Goal: Information Seeking & Learning: Learn about a topic

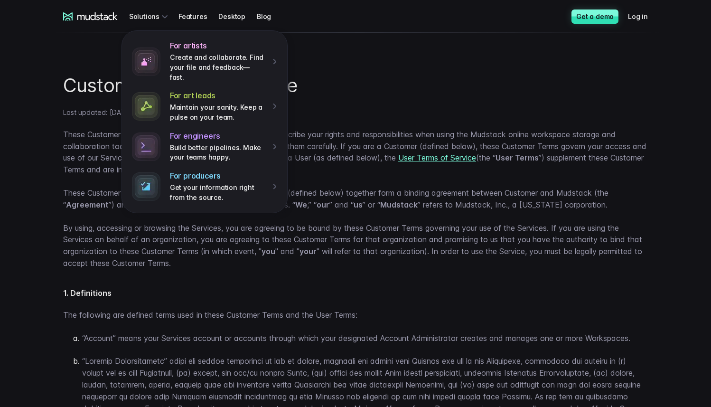
click at [104, 13] on icon at bounding box center [90, 16] width 55 height 9
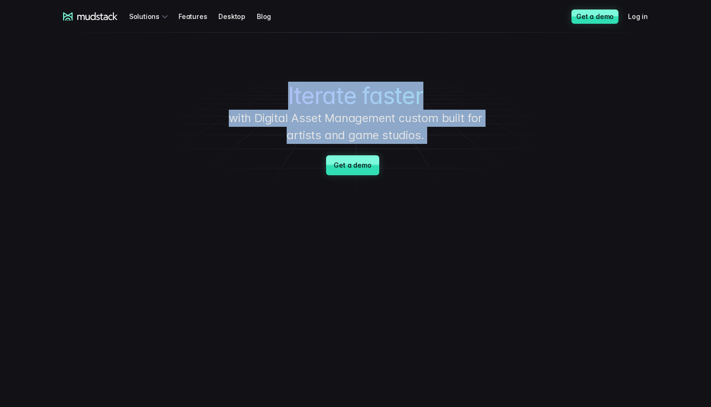
drag, startPoint x: 272, startPoint y: 85, endPoint x: 414, endPoint y: 154, distance: 158.4
click at [414, 154] on div "Iterate faster with Digital Asset Management custom built for artists and game …" at bounding box center [355, 113] width 665 height 161
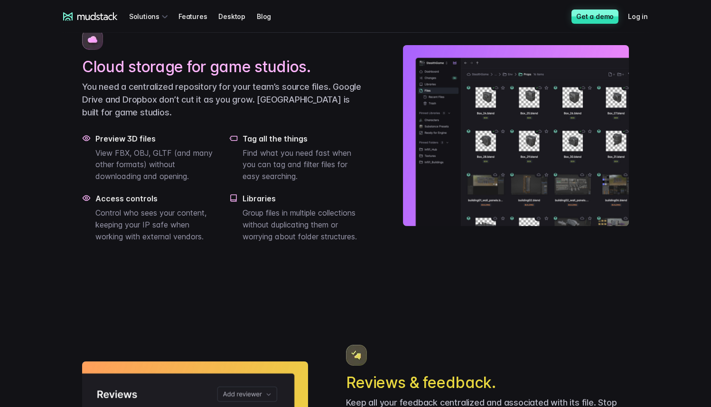
scroll to position [384, 0]
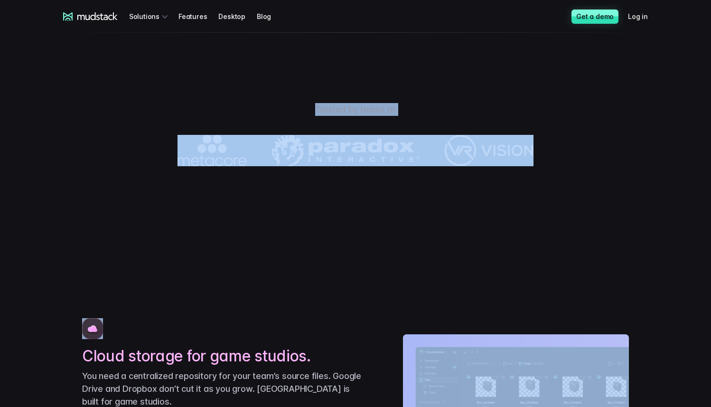
drag, startPoint x: 292, startPoint y: 115, endPoint x: 372, endPoint y: 283, distance: 185.2
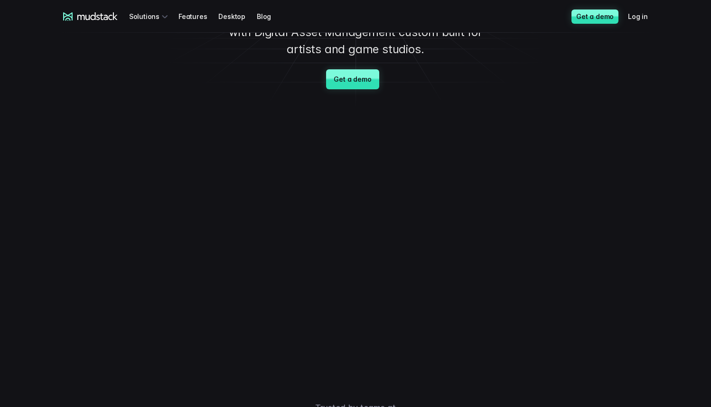
scroll to position [0, 0]
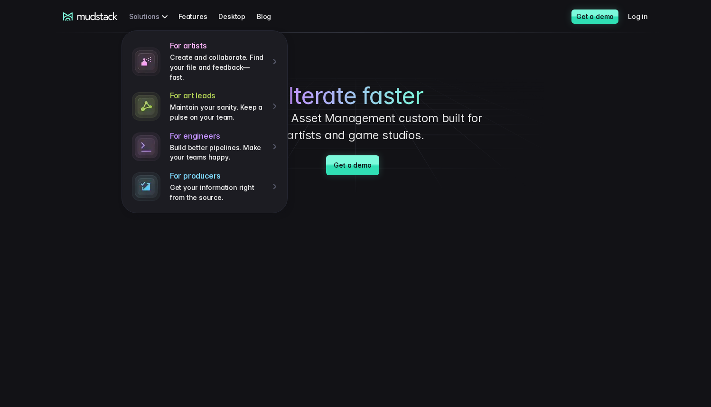
click at [148, 16] on div "For artists Create and collaborate. Find your file and feedback— fast. For art …" at bounding box center [150, 17] width 42 height 18
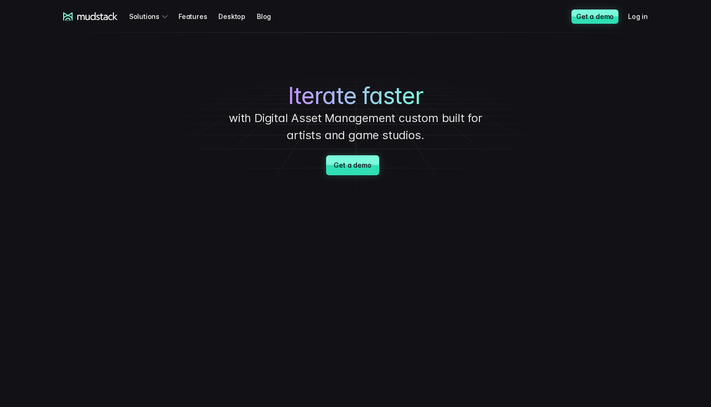
click at [327, 95] on span "Iterate faster" at bounding box center [355, 96] width 135 height 28
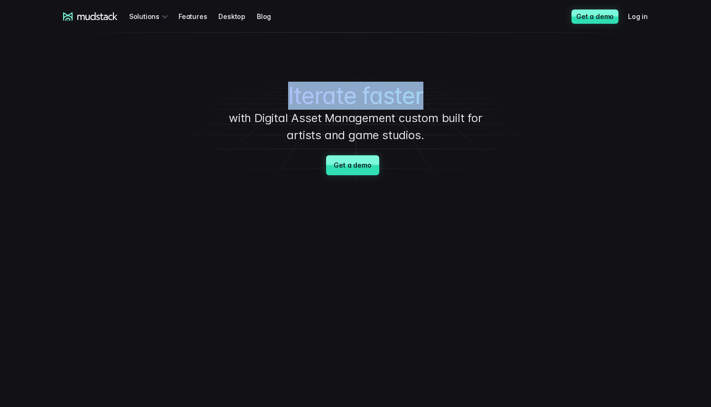
click at [327, 95] on span "Iterate faster" at bounding box center [355, 96] width 135 height 28
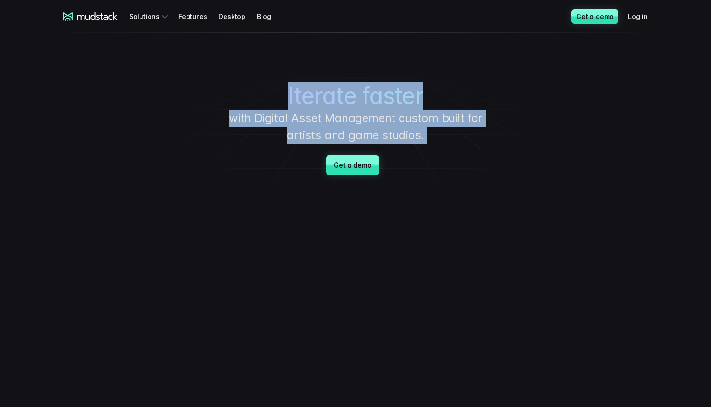
click at [382, 137] on p "with Digital Asset Management custom built for artists and game studios." at bounding box center [355, 127] width 285 height 34
click at [403, 157] on div "Iterate faster with Digital Asset Management custom built for artists and game …" at bounding box center [355, 113] width 665 height 161
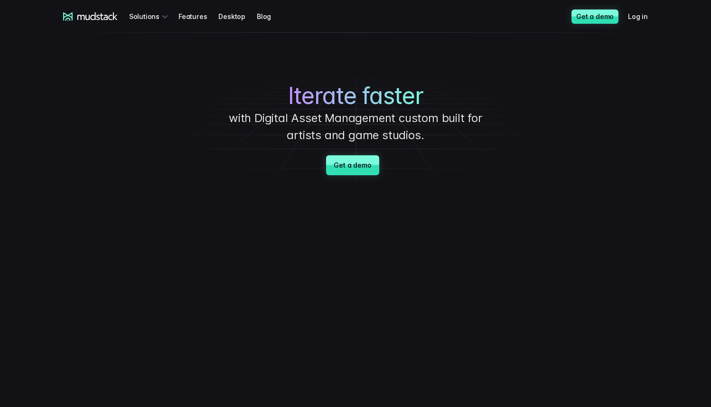
click at [403, 160] on div "Iterate faster with Digital Asset Management custom built for artists and game …" at bounding box center [355, 113] width 665 height 161
drag, startPoint x: 403, startPoint y: 160, endPoint x: 278, endPoint y: 93, distance: 141.5
click at [278, 93] on div "Iterate faster with Digital Asset Management custom built for artists and game …" at bounding box center [355, 113] width 665 height 161
click at [278, 93] on h1 "Iterate faster" at bounding box center [356, 96] width 356 height 28
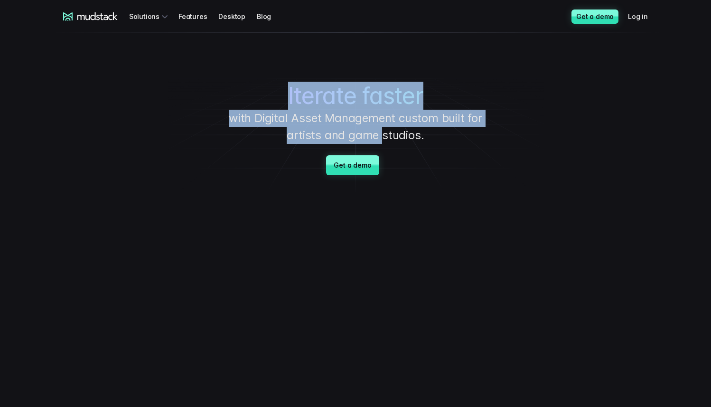
drag, startPoint x: 278, startPoint y: 93, endPoint x: 378, endPoint y: 136, distance: 108.4
click at [378, 136] on div "Iterate faster with Digital Asset Management custom built for artists and game …" at bounding box center [355, 113] width 665 height 161
click at [378, 136] on p "with Digital Asset Management custom built for artists and game studios." at bounding box center [355, 127] width 285 height 34
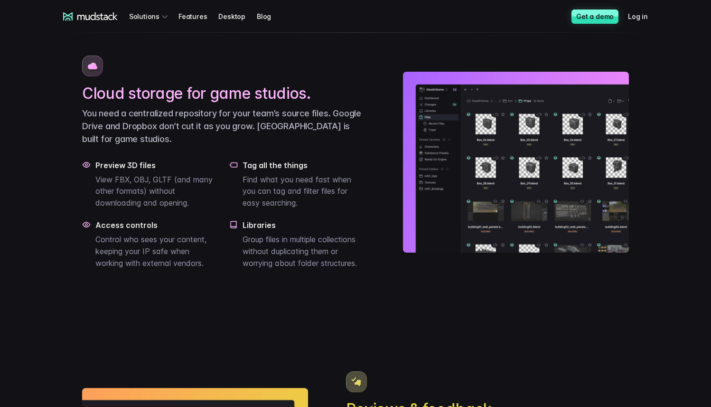
scroll to position [652, 0]
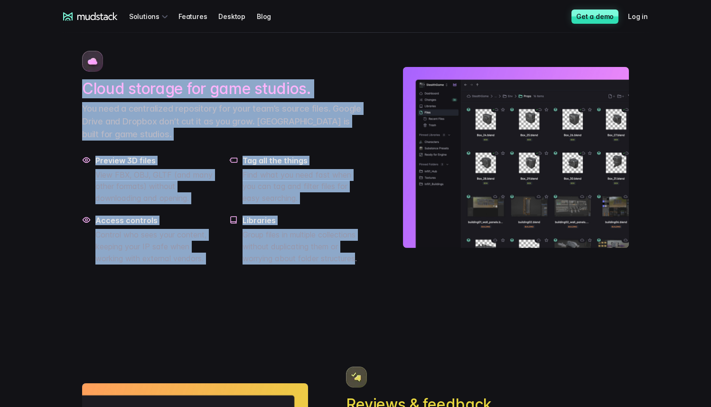
drag, startPoint x: 80, startPoint y: 112, endPoint x: 337, endPoint y: 285, distance: 309.5
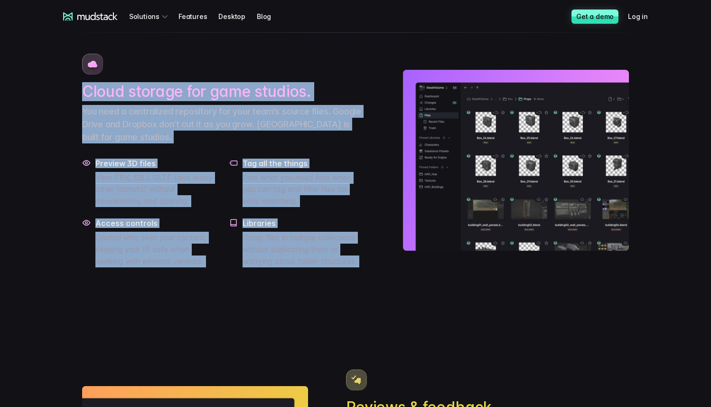
click at [378, 294] on div "Cloud storage for game studios. You need a centralized repository for your team…" at bounding box center [355, 160] width 547 height 267
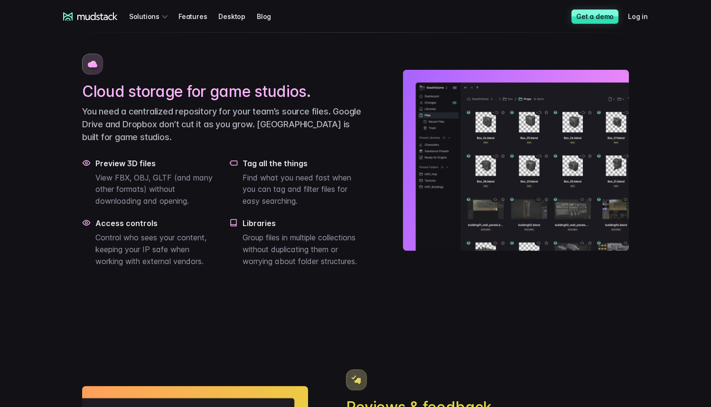
click at [386, 294] on div "Cloud storage for game studios. You need a centralized repository for your team…" at bounding box center [355, 160] width 547 height 267
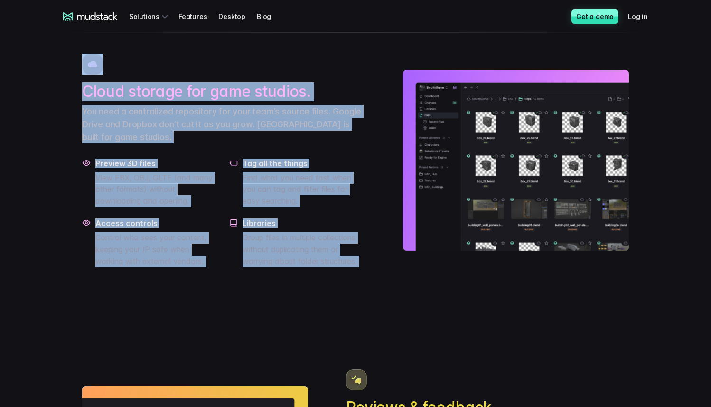
drag, startPoint x: 386, startPoint y: 306, endPoint x: 70, endPoint y: 105, distance: 374.9
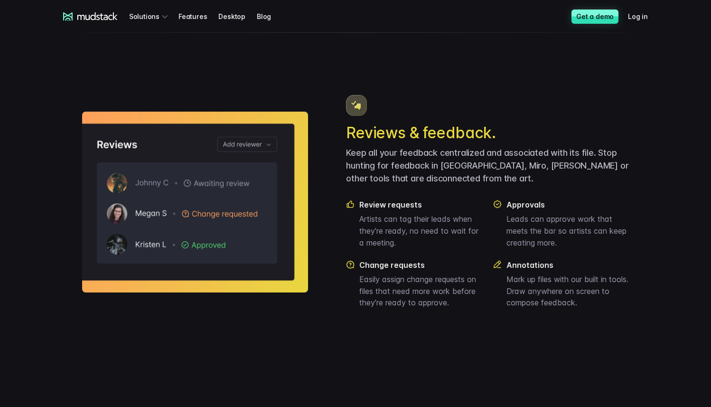
scroll to position [959, 0]
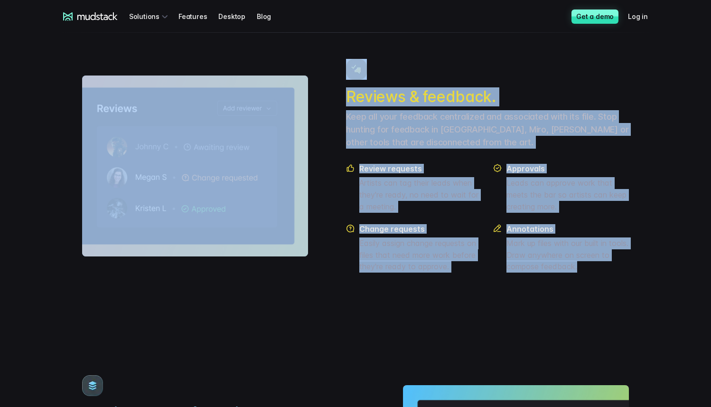
drag, startPoint x: 229, startPoint y: 84, endPoint x: 575, endPoint y: 308, distance: 412.0
click at [575, 299] on div "Reviews & feedback. Keep all your feedback centralized and associated with its …" at bounding box center [355, 165] width 547 height 267
drag, startPoint x: 575, startPoint y: 308, endPoint x: 152, endPoint y: 54, distance: 492.5
click at [152, 54] on div "Cloud storage for game studios. You need a centralized repository for your team…" at bounding box center [356, 134] width 570 height 1019
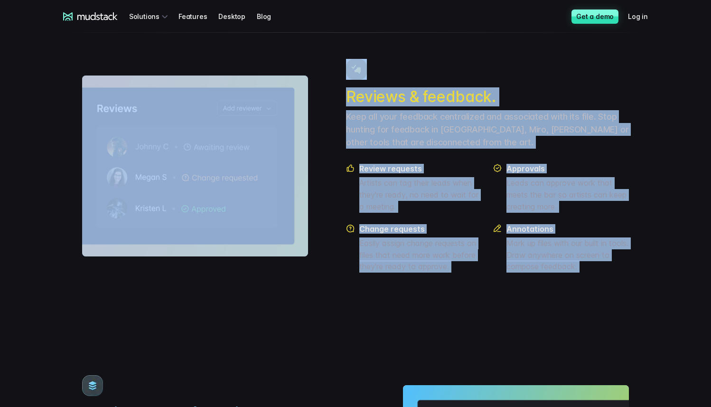
click at [152, 54] on div "Cloud storage for game studios. You need a centralized repository for your team…" at bounding box center [356, 134] width 570 height 1019
drag, startPoint x: 152, startPoint y: 54, endPoint x: 577, endPoint y: 320, distance: 501.1
click at [577, 320] on div "Cloud storage for game studios. You need a centralized repository for your team…" at bounding box center [356, 134] width 570 height 1019
click at [577, 299] on div "Reviews & feedback. Keep all your feedback centralized and associated with its …" at bounding box center [355, 165] width 547 height 267
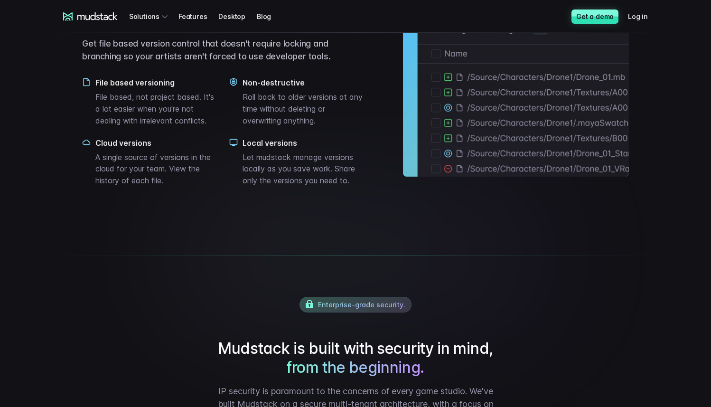
scroll to position [1314, 0]
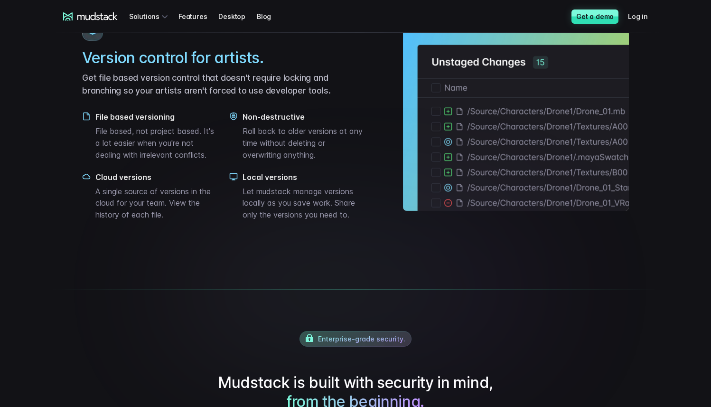
drag, startPoint x: 473, startPoint y: 290, endPoint x: 411, endPoint y: 294, distance: 61.9
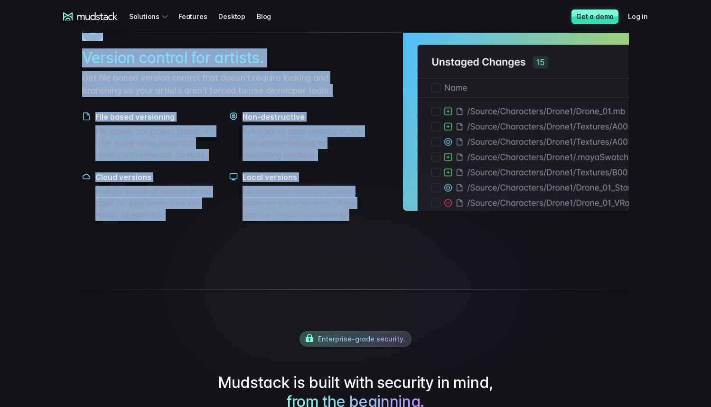
drag, startPoint x: 342, startPoint y: 281, endPoint x: 0, endPoint y: 36, distance: 421.0
click at [0, 33] on div "mudstack logo Solutions Features Desktop Blog Get a demo Log in mudstack logo S…" at bounding box center [355, 60] width 711 height 2749
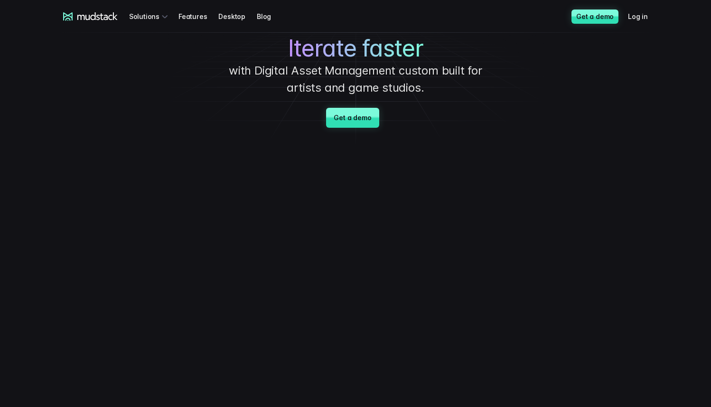
scroll to position [0, 0]
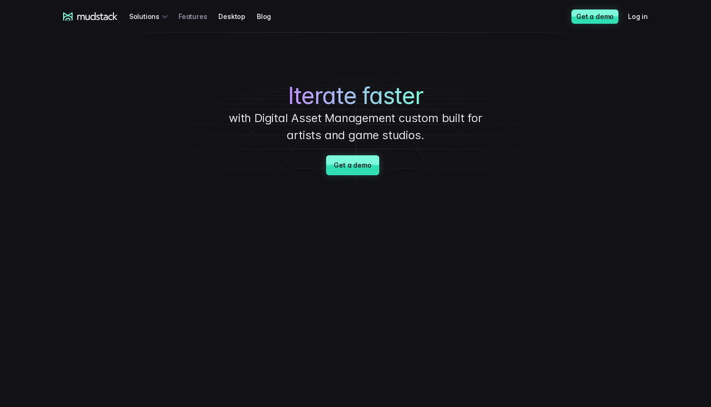
click at [192, 15] on link "Features" at bounding box center [199, 17] width 40 height 18
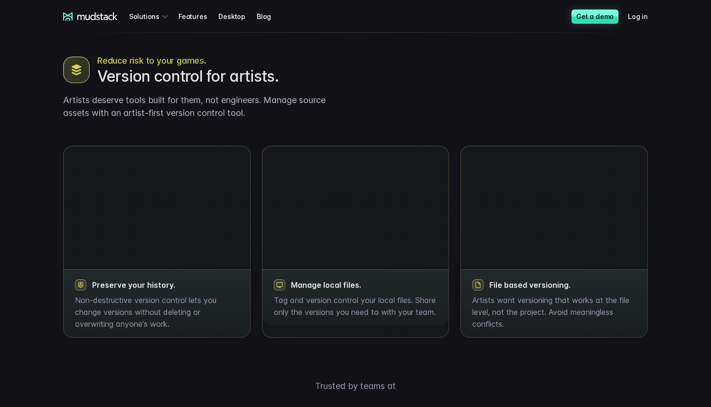
scroll to position [1058, 0]
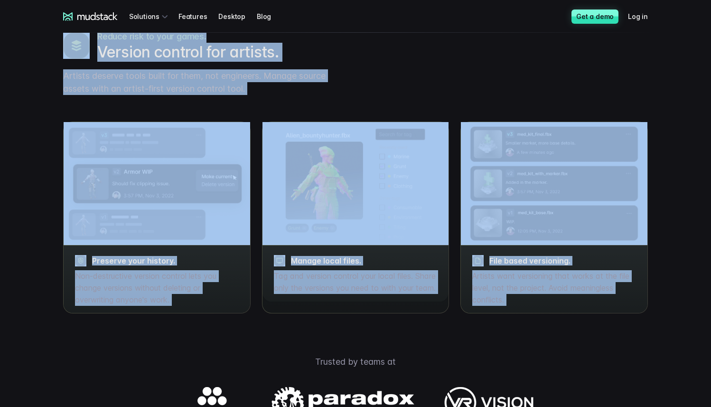
drag, startPoint x: 29, startPoint y: 34, endPoint x: 427, endPoint y: 351, distance: 508.9
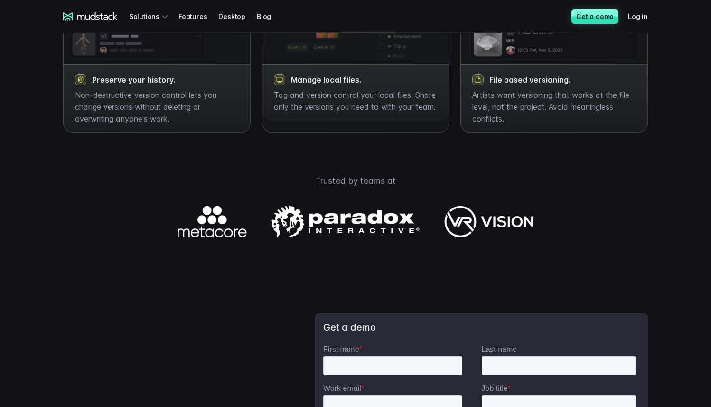
scroll to position [1239, 0]
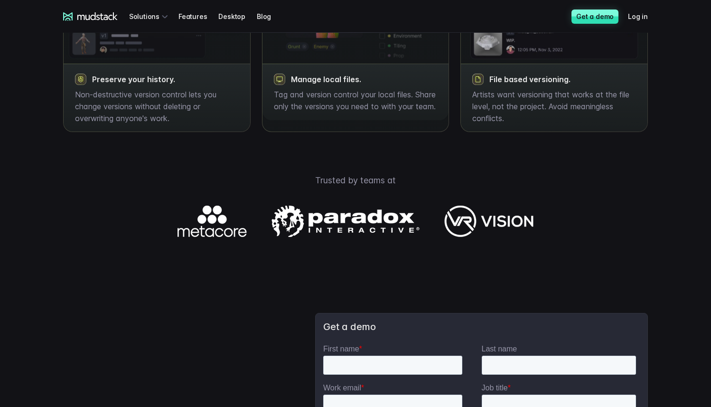
click at [363, 237] on img at bounding box center [356, 221] width 356 height 31
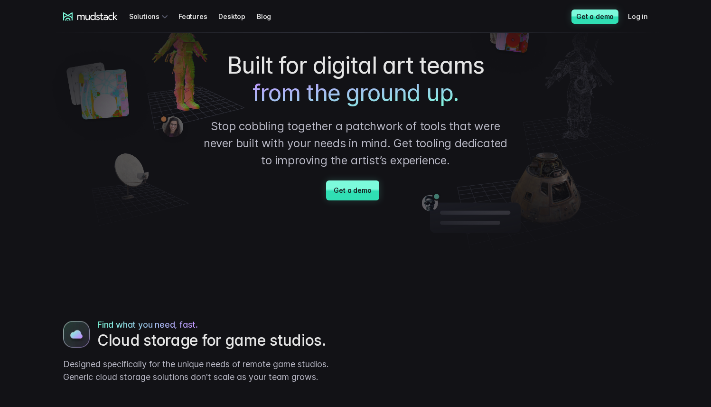
scroll to position [0, 0]
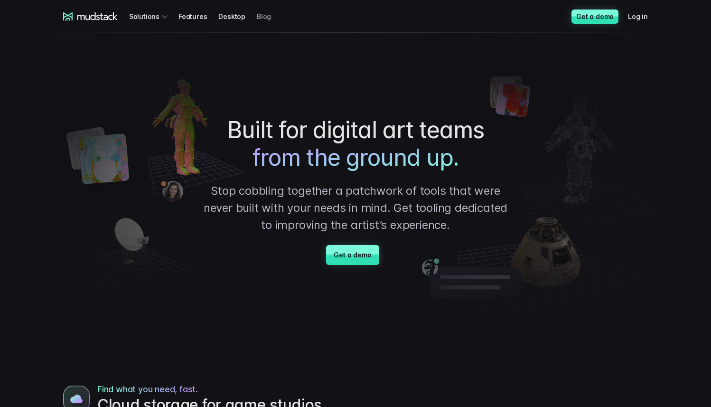
click at [259, 17] on link "Blog" at bounding box center [270, 17] width 26 height 18
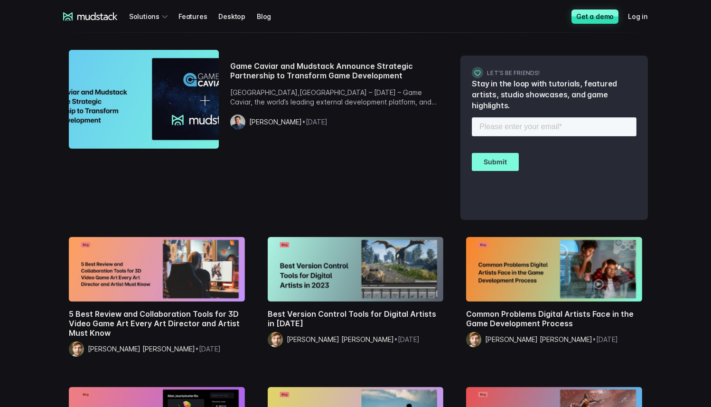
click at [96, 19] on icon at bounding box center [97, 16] width 40 height 8
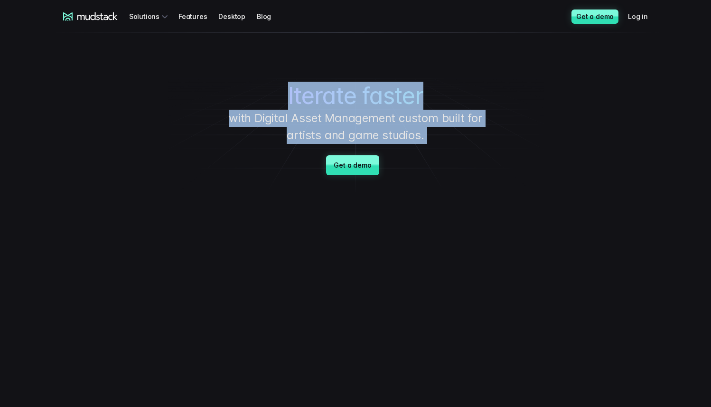
drag, startPoint x: 238, startPoint y: 92, endPoint x: 418, endPoint y: 153, distance: 190.6
click at [418, 153] on div "Iterate faster with Digital Asset Management custom built for artists and game …" at bounding box center [355, 113] width 665 height 161
click at [418, 154] on div "Iterate faster with Digital Asset Management custom built for artists and game …" at bounding box center [355, 113] width 665 height 161
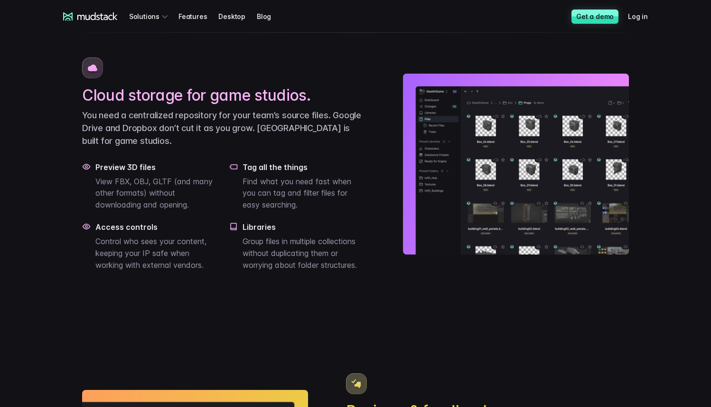
scroll to position [697, 0]
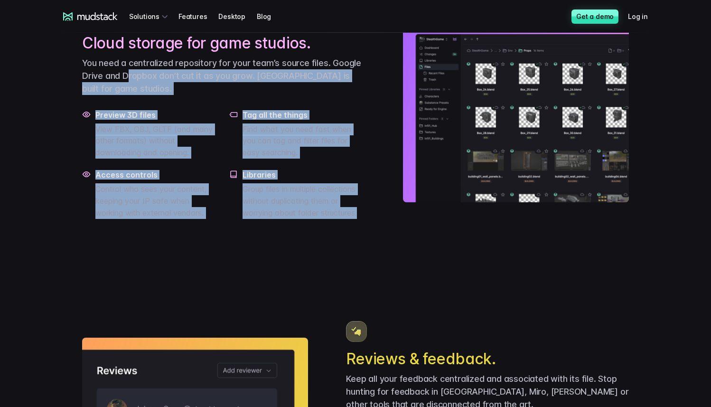
drag, startPoint x: 354, startPoint y: 257, endPoint x: 120, endPoint y: 90, distance: 288.1
click at [120, 90] on div "Cloud storage for game studios. You need a centralized repository for your team…" at bounding box center [355, 112] width 547 height 267
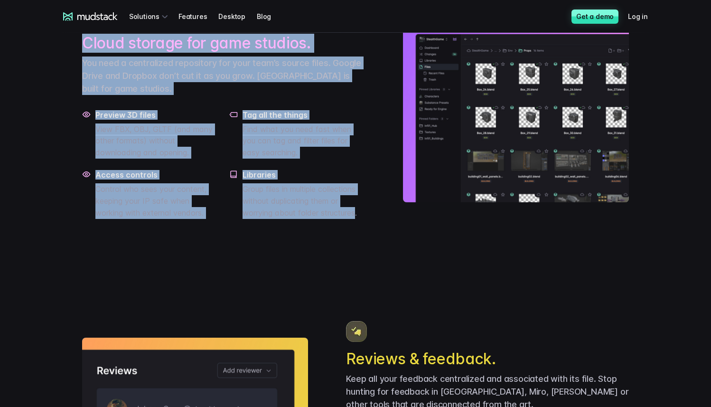
drag, startPoint x: 64, startPoint y: 64, endPoint x: 326, endPoint y: 241, distance: 316.0
click at [326, 218] on p "Group files in multiple collections without duplicating them or worrying about …" at bounding box center [304, 200] width 123 height 35
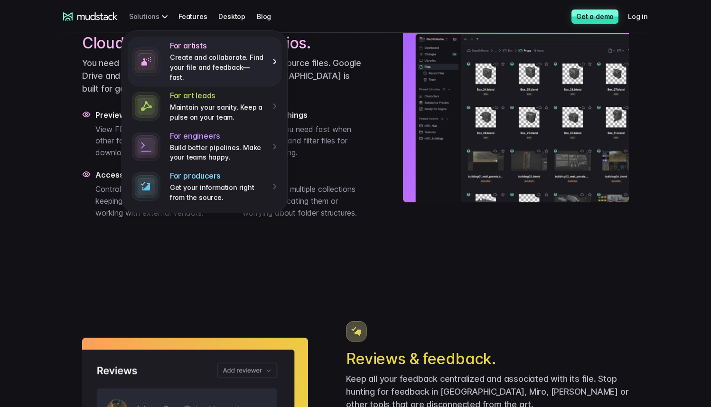
click at [170, 51] on div "For artists Create and collaborate. Find your file and feedback— fast." at bounding box center [223, 61] width 107 height 41
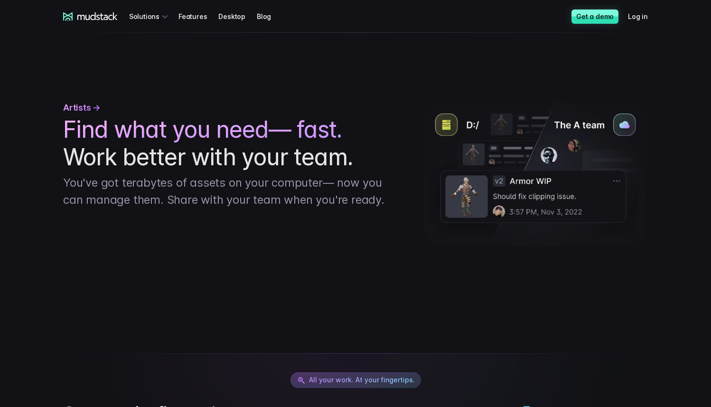
click at [86, 18] on icon at bounding box center [97, 16] width 40 height 8
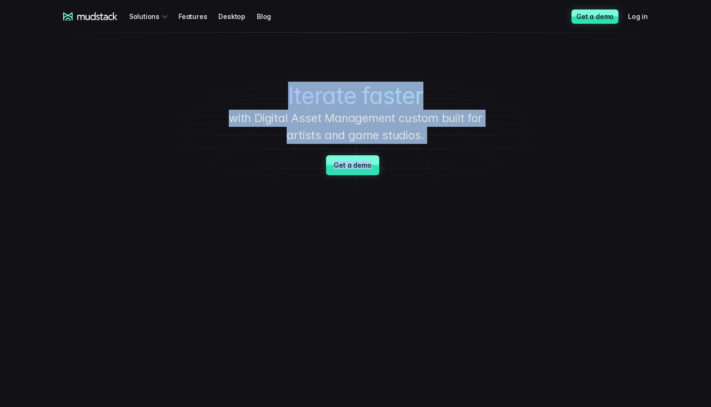
drag, startPoint x: 250, startPoint y: 100, endPoint x: 435, endPoint y: 241, distance: 233.1
click at [425, 165] on div "Iterate faster with Digital Asset Management custom built for artists and game …" at bounding box center [355, 113] width 665 height 161
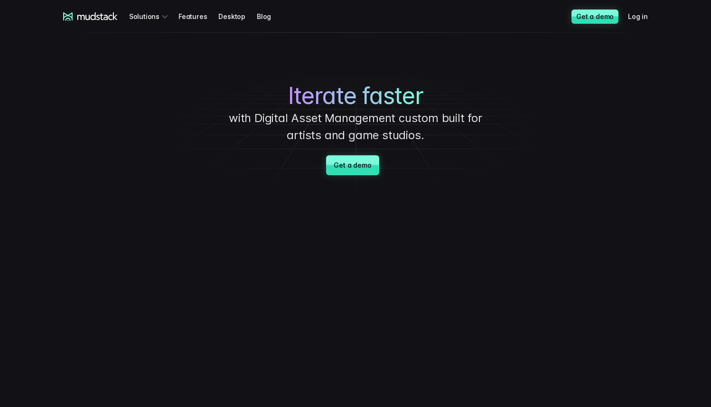
click at [425, 165] on div "Iterate faster with Digital Asset Management custom built for artists and game …" at bounding box center [355, 113] width 665 height 161
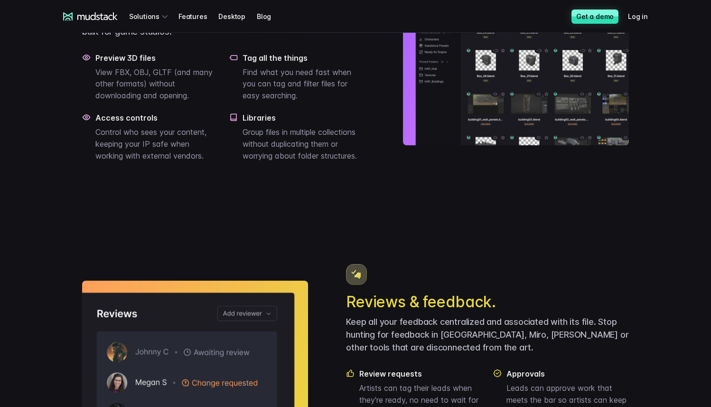
scroll to position [709, 0]
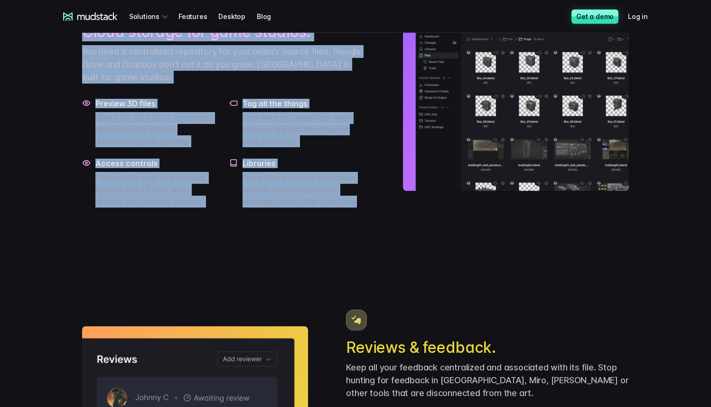
drag, startPoint x: 357, startPoint y: 250, endPoint x: 58, endPoint y: 44, distance: 362.6
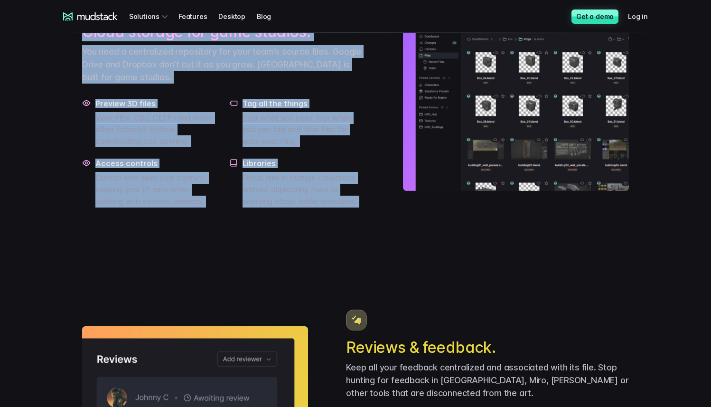
drag, startPoint x: 58, startPoint y: 43, endPoint x: 355, endPoint y: 253, distance: 363.5
click at [355, 234] on div "Cloud storage for game studios. You need a centralized repository for your team…" at bounding box center [355, 100] width 547 height 267
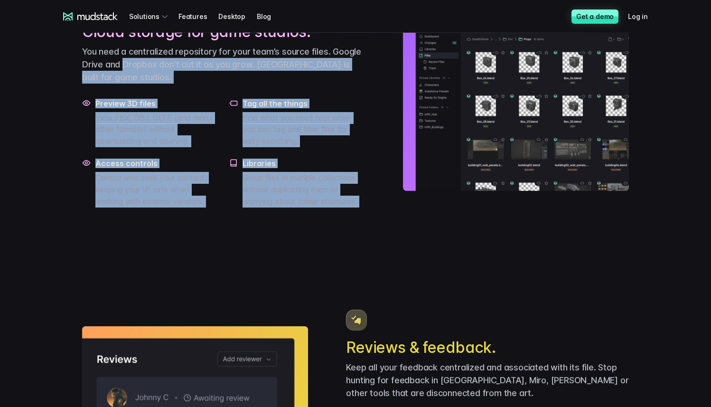
drag, startPoint x: 355, startPoint y: 253, endPoint x: 129, endPoint y: 89, distance: 278.8
click at [129, 89] on div "Cloud storage for game studios. You need a centralized repository for your team…" at bounding box center [355, 100] width 547 height 267
click at [129, 84] on p "You need a centralized repository for your team’s source files. Google Drive an…" at bounding box center [223, 64] width 283 height 38
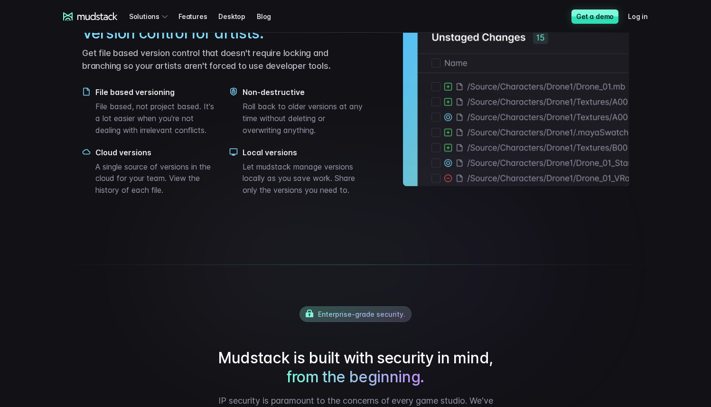
scroll to position [1333, 0]
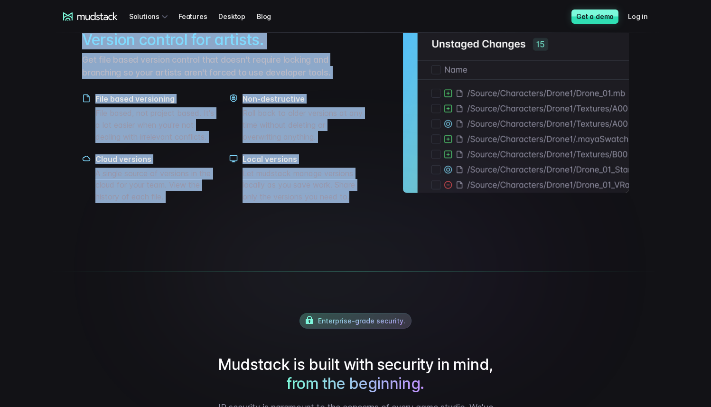
drag, startPoint x: 329, startPoint y: 277, endPoint x: 65, endPoint y: 68, distance: 337.0
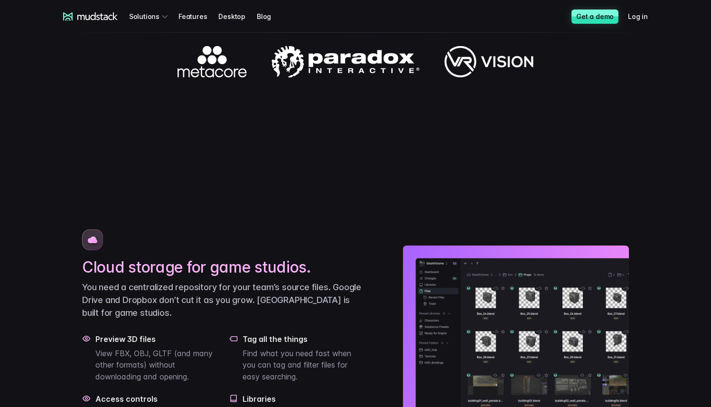
scroll to position [562, 0]
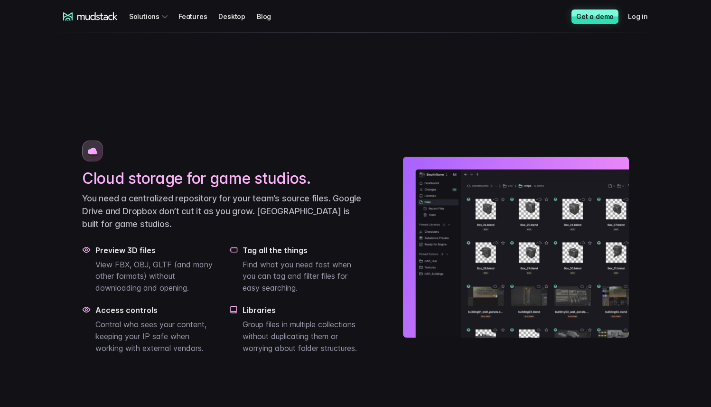
click at [187, 188] on h2 "Cloud storage for game studios." at bounding box center [223, 178] width 283 height 19
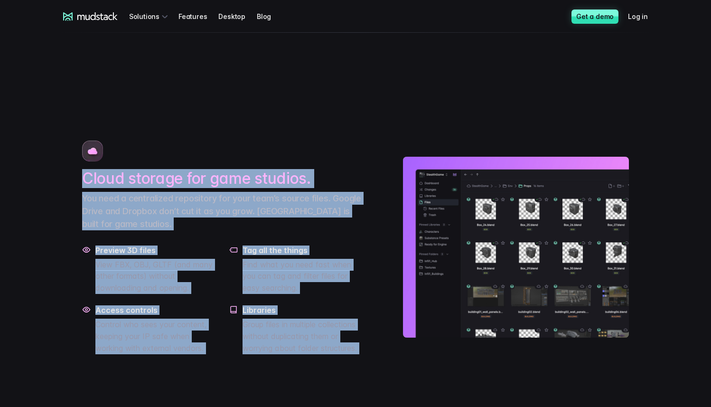
drag, startPoint x: 187, startPoint y: 217, endPoint x: 310, endPoint y: 360, distance: 188.5
click at [310, 354] on div "Cloud storage for game studios. You need a centralized repository for your team…" at bounding box center [223, 248] width 283 height 214
click at [310, 354] on p "Group files in multiple collections without duplicating them or worrying about …" at bounding box center [304, 336] width 123 height 35
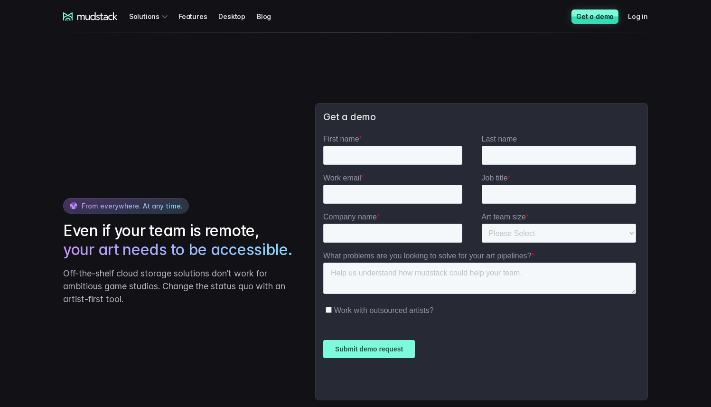
scroll to position [2260, 0]
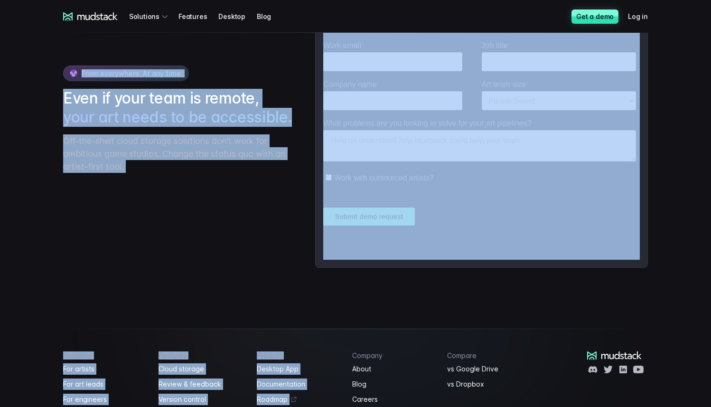
drag, startPoint x: 350, startPoint y: 348, endPoint x: 69, endPoint y: 95, distance: 378.6
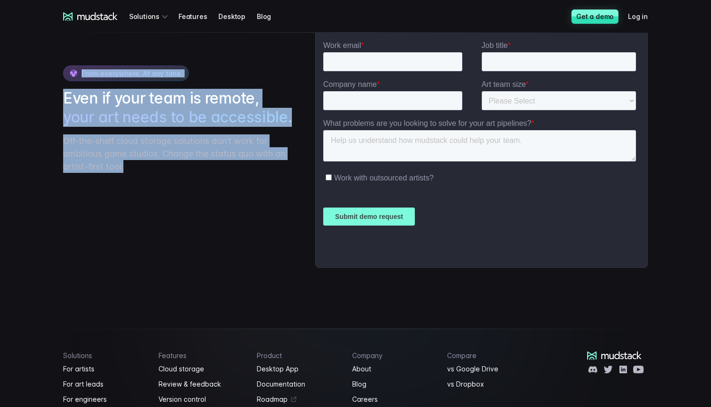
drag, startPoint x: 29, startPoint y: 105, endPoint x: 166, endPoint y: 211, distance: 173.3
click at [166, 211] on div "From everywhere. At any time. Even if your team is remote, your art needs to be…" at bounding box center [356, 119] width 608 height 381
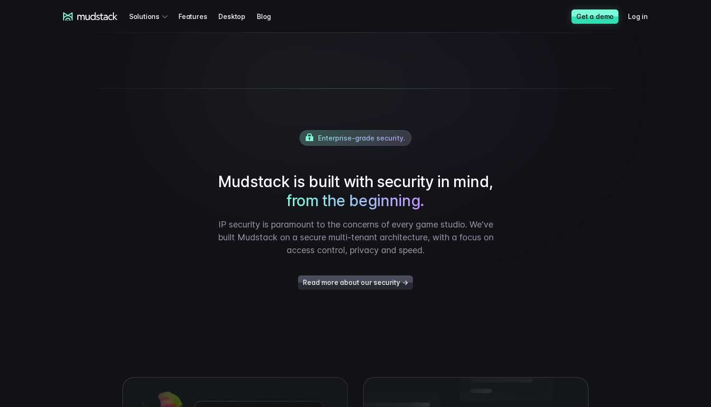
scroll to position [1536, 0]
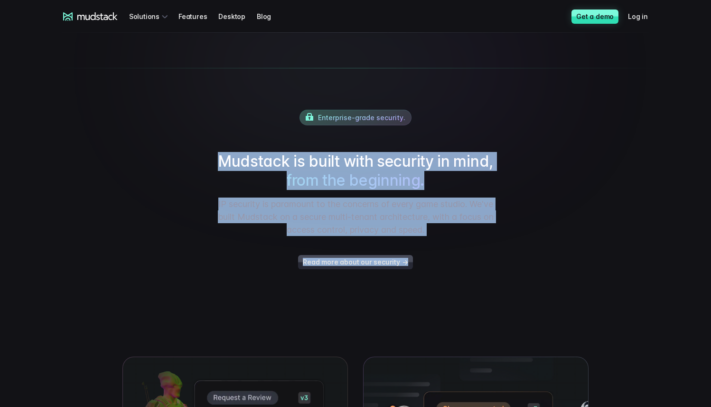
drag, startPoint x: 201, startPoint y: 168, endPoint x: 438, endPoint y: 305, distance: 273.6
click at [437, 304] on div "Enterprise-grade security. [GEOGRAPHIC_DATA] is built with security in mind, fr…" at bounding box center [356, 189] width 608 height 243
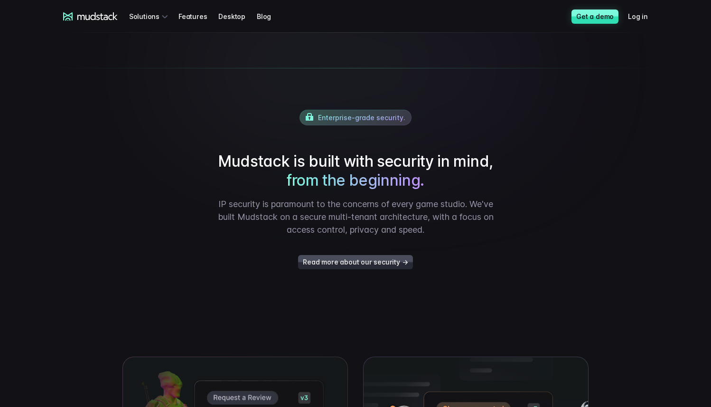
click at [438, 305] on div "Enterprise-grade security. [GEOGRAPHIC_DATA] is built with security in mind, fr…" at bounding box center [356, 189] width 608 height 243
click at [396, 269] on link "Read more about our security →" at bounding box center [355, 262] width 114 height 14
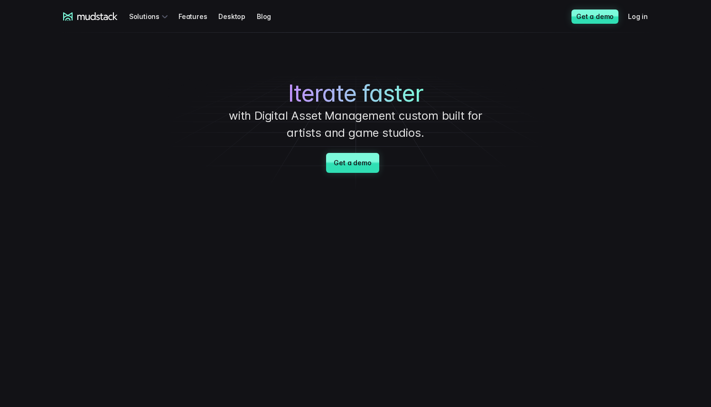
scroll to position [0, 0]
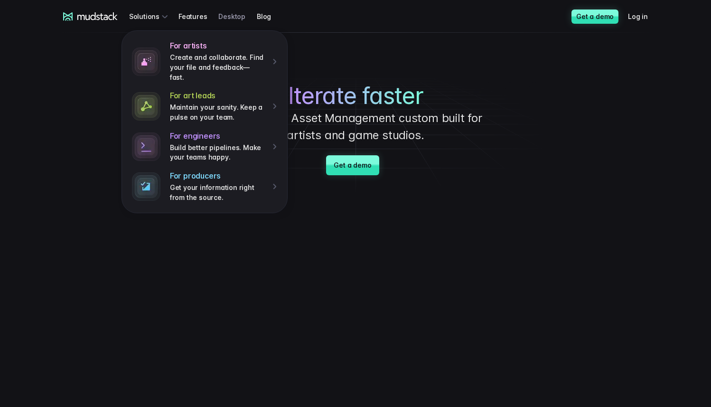
click at [227, 17] on link "Desktop" at bounding box center [237, 17] width 38 height 18
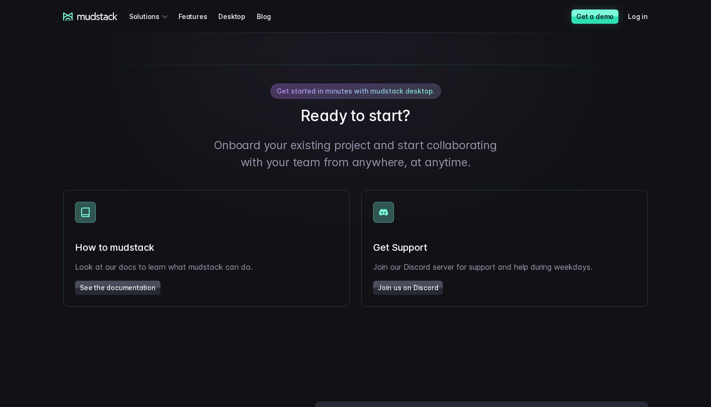
scroll to position [1553, 0]
